Goal: Task Accomplishment & Management: Use online tool/utility

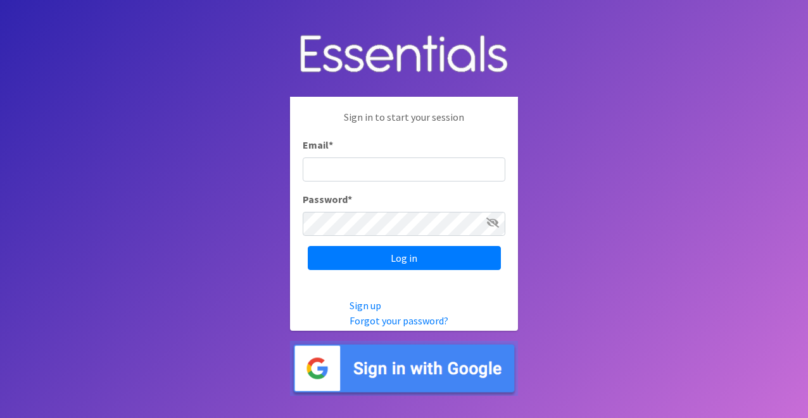
click at [454, 167] on input "Email *" at bounding box center [404, 170] width 203 height 24
click at [424, 177] on input "Email *" at bounding box center [404, 170] width 203 height 24
type input "[EMAIL_ADDRESS][DOMAIN_NAME]"
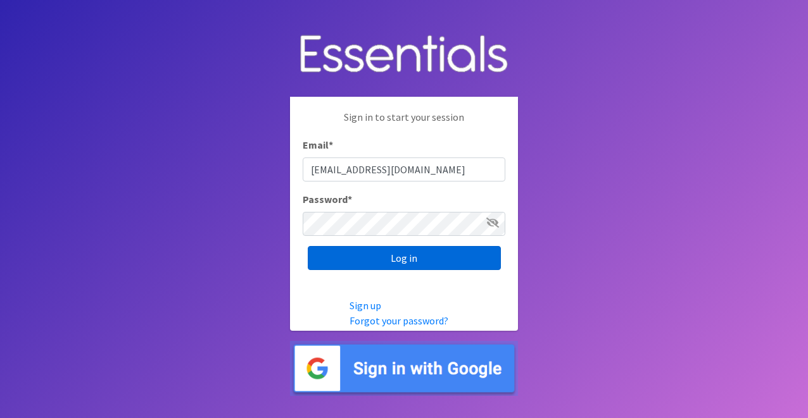
click at [413, 260] on input "Log in" at bounding box center [404, 258] width 193 height 24
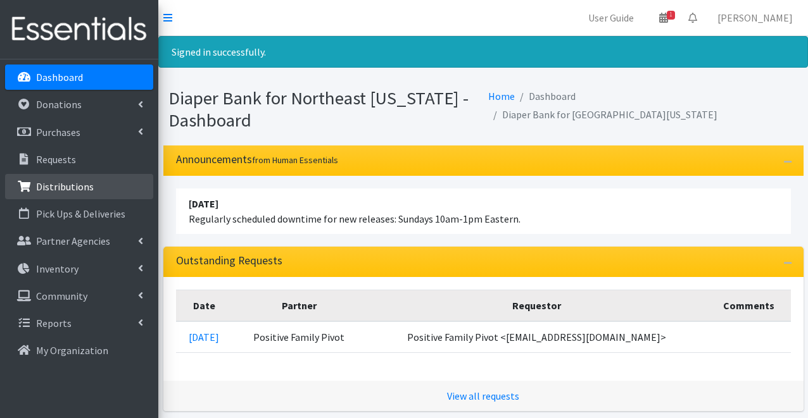
click at [109, 190] on link "Distributions" at bounding box center [79, 186] width 148 height 25
click at [105, 186] on link "Distributions" at bounding box center [79, 186] width 148 height 25
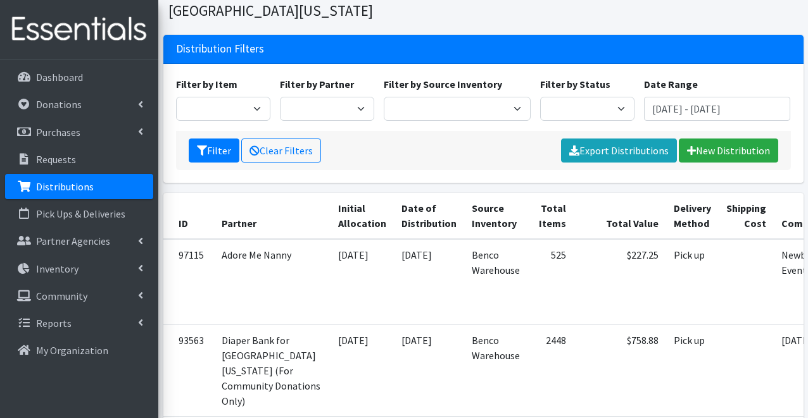
scroll to position [74, 0]
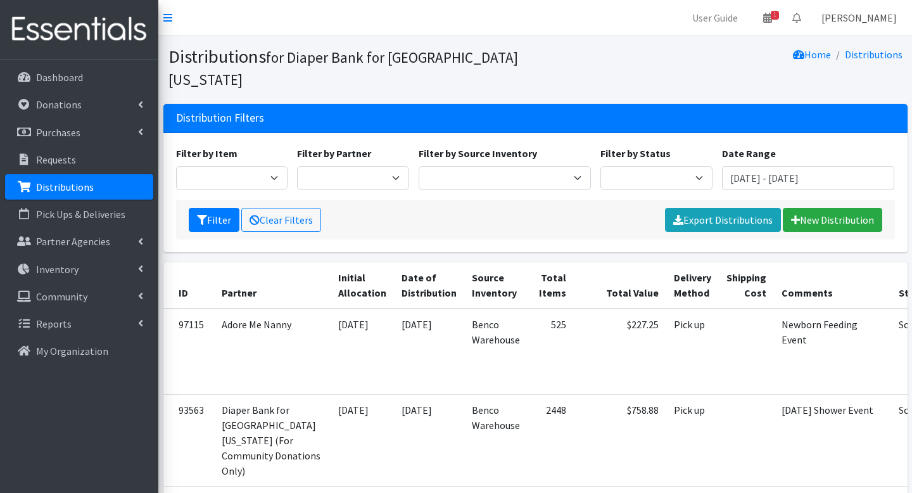
click at [807, 17] on link "Crystal Parks" at bounding box center [859, 17] width 96 height 25
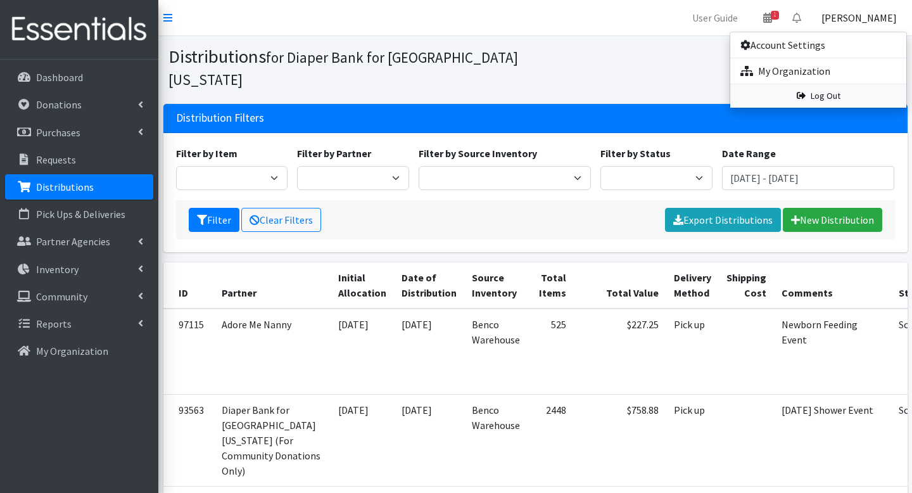
click at [807, 98] on link "Log Out" at bounding box center [818, 95] width 176 height 23
